Goal: Navigation & Orientation: Find specific page/section

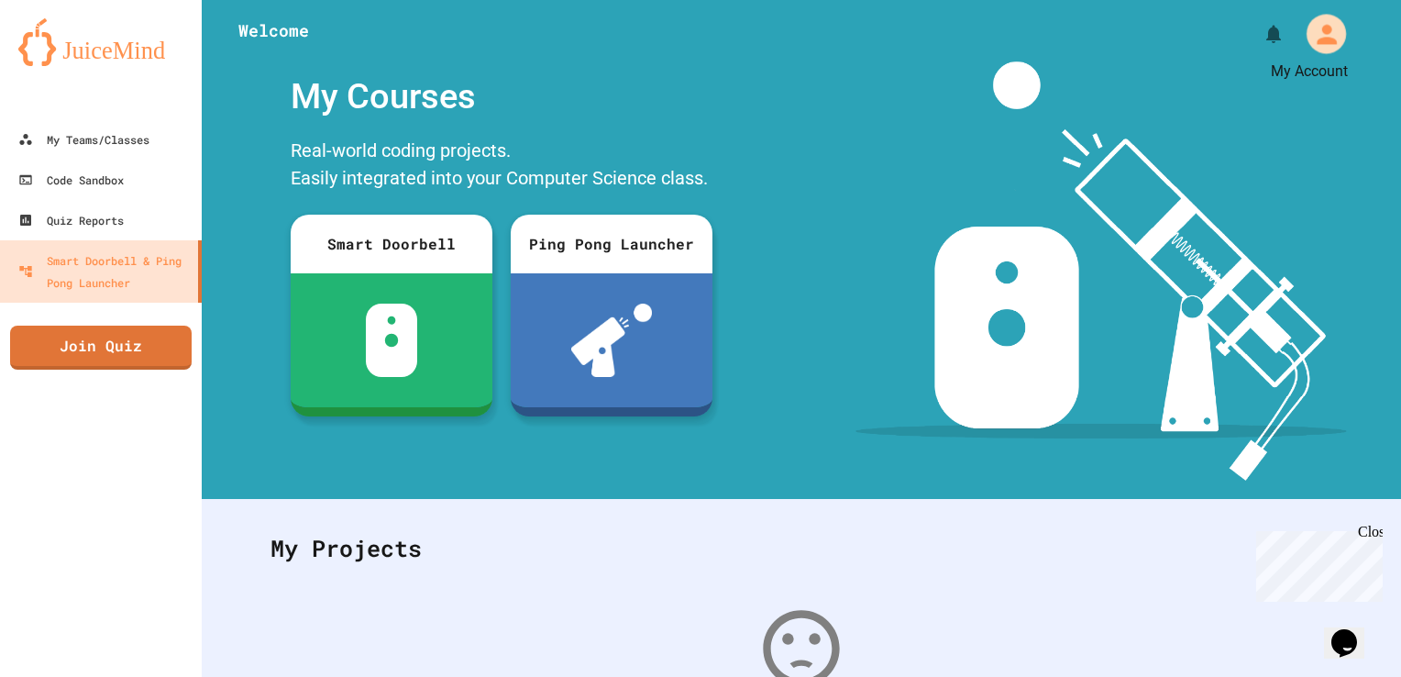
click at [1311, 47] on icon "My Account" at bounding box center [1325, 33] width 29 height 29
click at [117, 676] on div at bounding box center [700, 677] width 1401 height 0
click at [111, 140] on div "My Teams/Classes" at bounding box center [83, 139] width 135 height 23
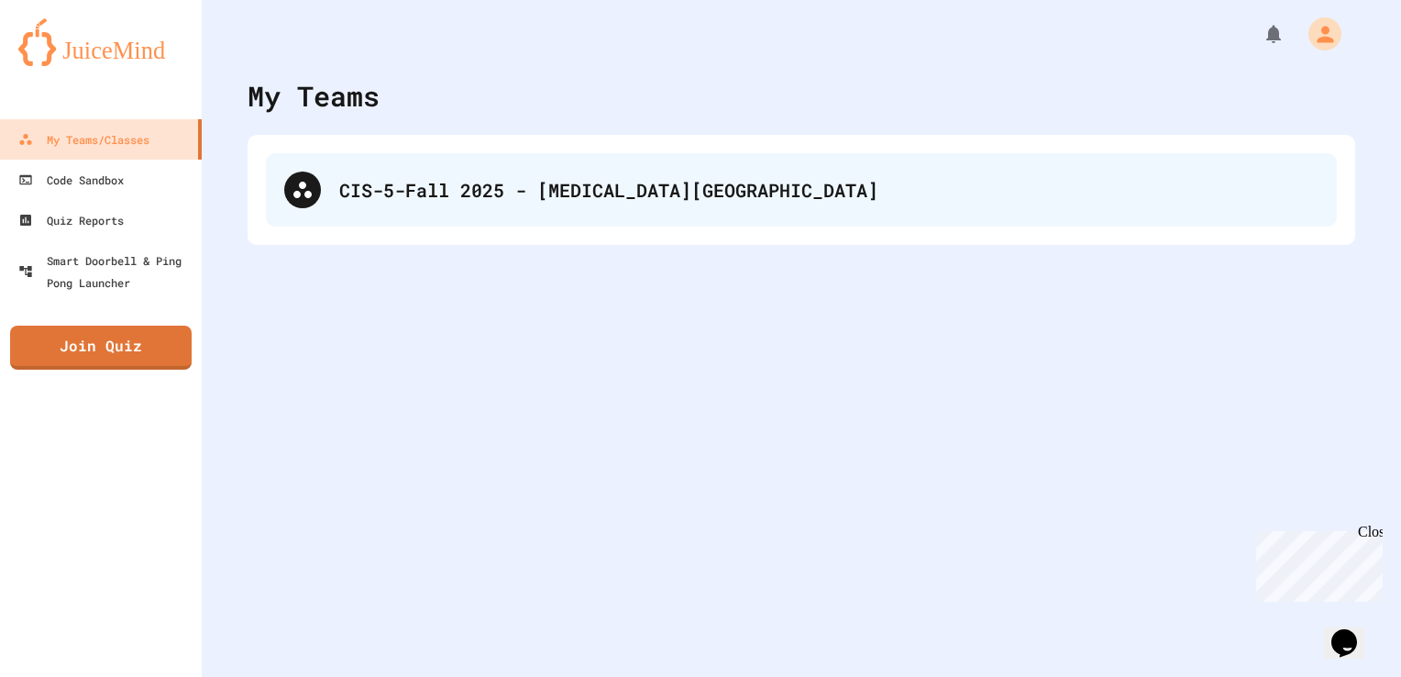
click at [387, 177] on div "CIS-5-Fall 2025 - [MEDICAL_DATA][GEOGRAPHIC_DATA]" at bounding box center [828, 190] width 979 height 28
